Goal: Navigation & Orientation: Find specific page/section

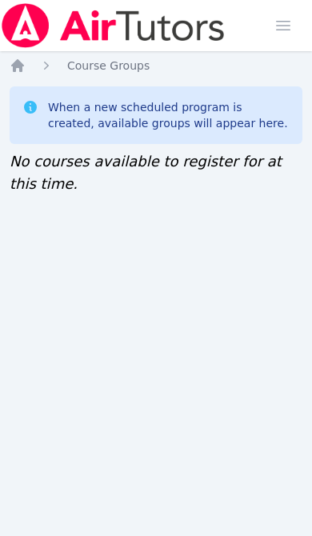
click at [22, 62] on icon "Breadcrumb" at bounding box center [18, 66] width 16 height 16
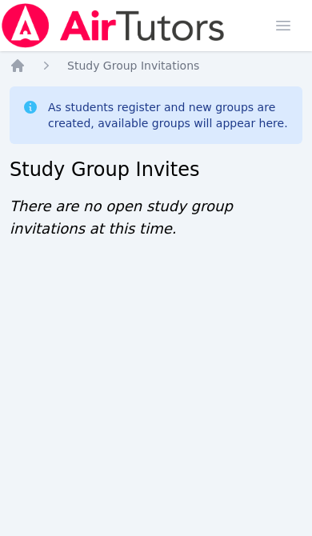
click at [24, 63] on icon "Breadcrumb" at bounding box center [18, 66] width 16 height 16
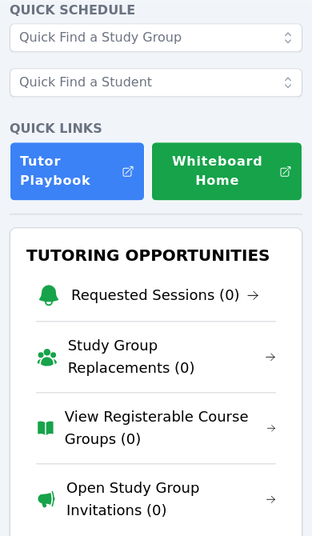
scroll to position [93, 0]
